Goal: Information Seeking & Learning: Learn about a topic

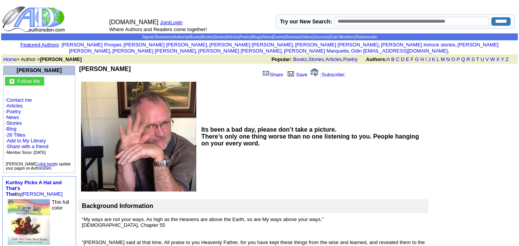
drag, startPoint x: 111, startPoint y: 63, endPoint x: 79, endPoint y: 59, distance: 32.1
click at [79, 64] on td "Joel J Keene Share Save [ Subscribe ] Its been a bad day, please don’t take a p…" at bounding box center [253, 205] width 350 height 283
copy td "Joel J Keene"
click at [31, 43] on link "Featured Authors" at bounding box center [39, 45] width 38 height 6
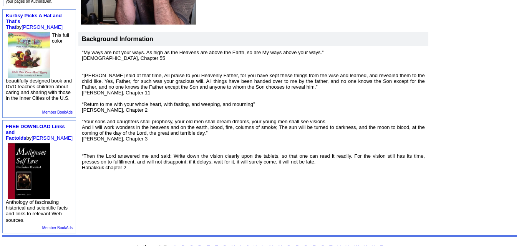
scroll to position [185, 0]
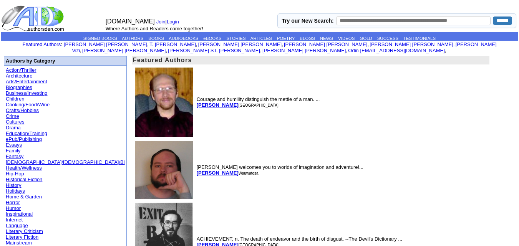
click at [197, 102] on b "[PERSON_NAME]" at bounding box center [218, 105] width 42 height 6
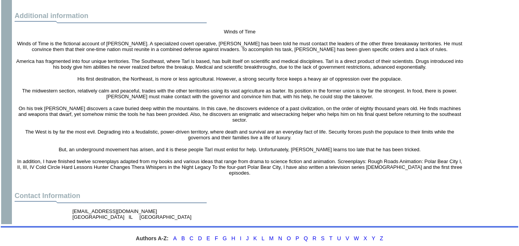
scroll to position [1246, 0]
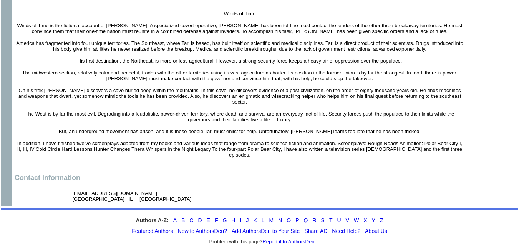
drag, startPoint x: 140, startPoint y: 173, endPoint x: 233, endPoint y: 144, distance: 97.5
click at [233, 159] on td at bounding box center [239, 160] width 453 height 3
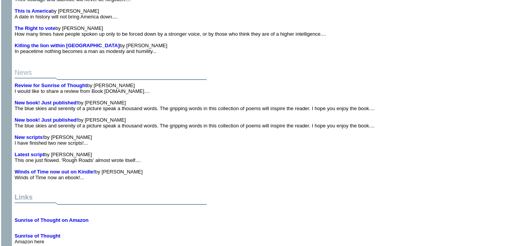
scroll to position [979, 0]
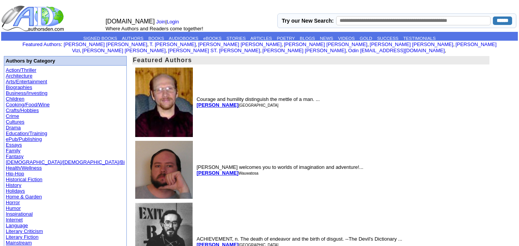
click at [197, 170] on b "[PERSON_NAME]" at bounding box center [218, 173] width 42 height 6
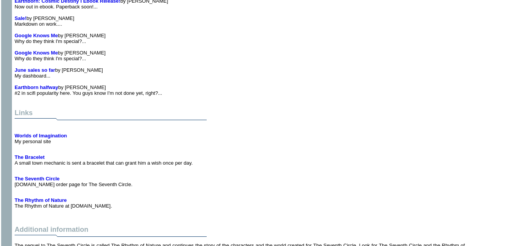
scroll to position [2736, 0]
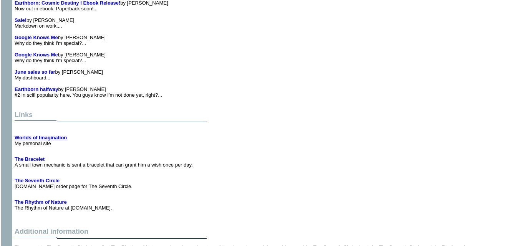
click at [46, 135] on b "Worlds of Imagination" at bounding box center [41, 138] width 52 height 6
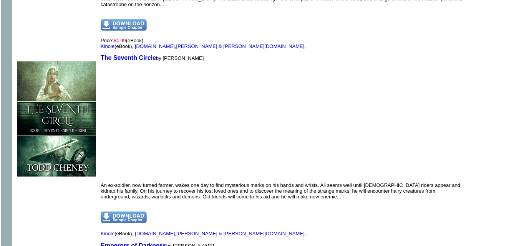
scroll to position [1310, 0]
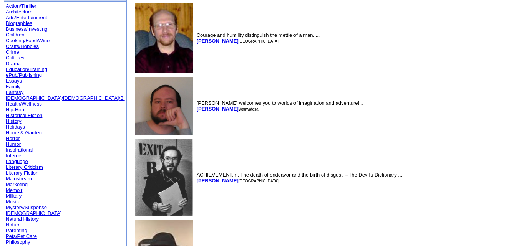
scroll to position [65, 0]
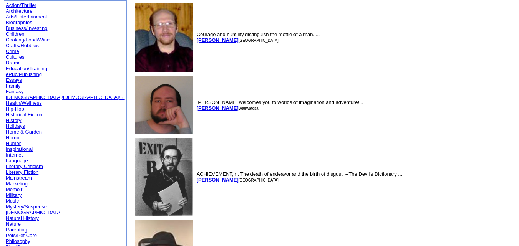
click at [197, 177] on b "Alexander Shaumyan" at bounding box center [218, 180] width 42 height 6
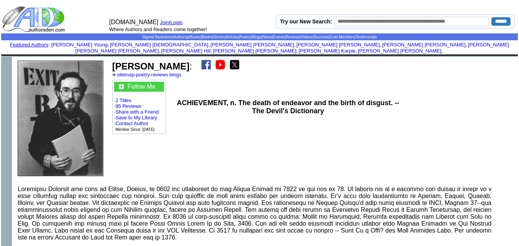
click at [167, 174] on td "[PERSON_NAME] : sitemap · poetry · reviews · blogs Follow Me · 2 Titles · 95 Re…" at bounding box center [292, 118] width 366 height 123
click at [211, 60] on img at bounding box center [206, 65] width 10 height 10
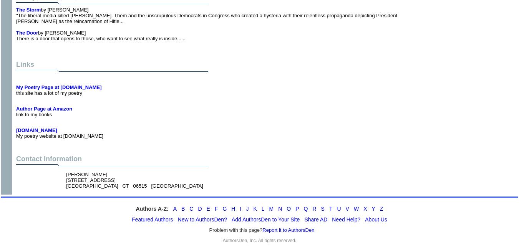
scroll to position [296, 0]
click at [42, 128] on b "Shaumyan.us" at bounding box center [36, 131] width 41 height 6
click at [71, 85] on b "My Poetry Page at Allpoetry.com" at bounding box center [58, 88] width 85 height 6
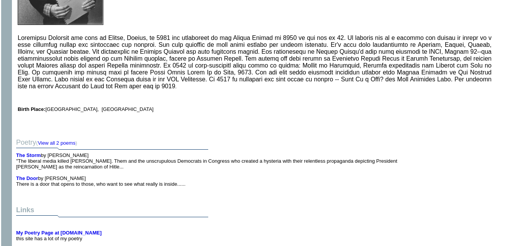
scroll to position [0, 0]
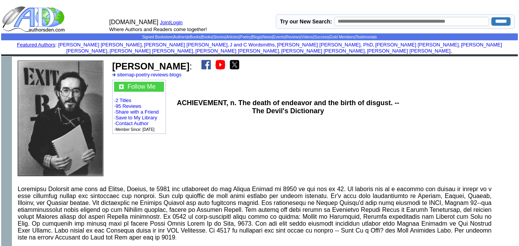
click at [239, 60] on img at bounding box center [235, 65] width 10 height 10
